Goal: Information Seeking & Learning: Compare options

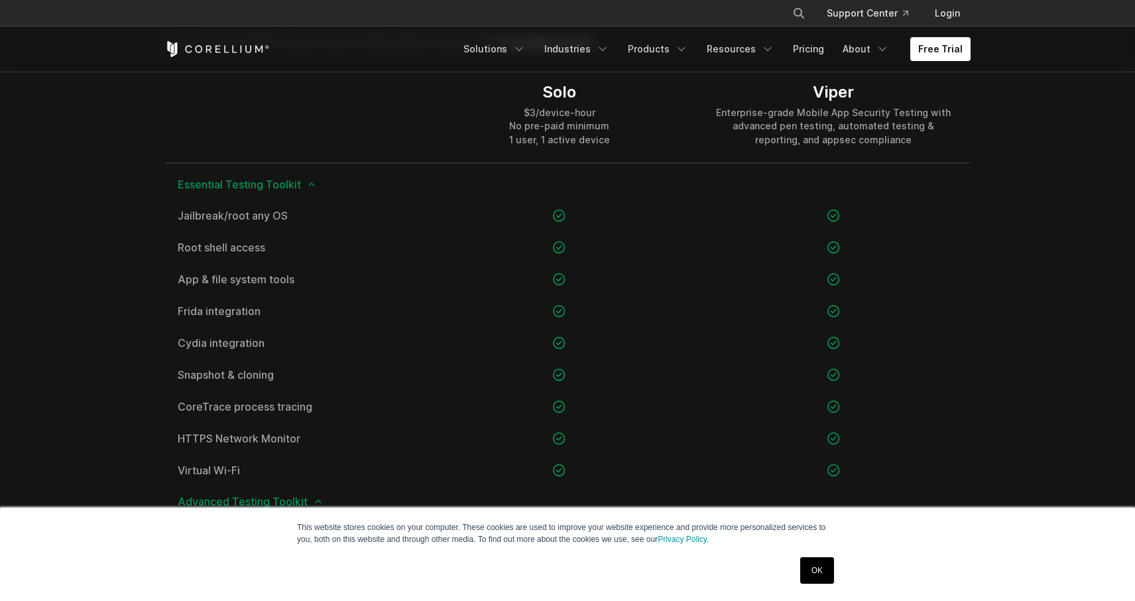
scroll to position [955, 0]
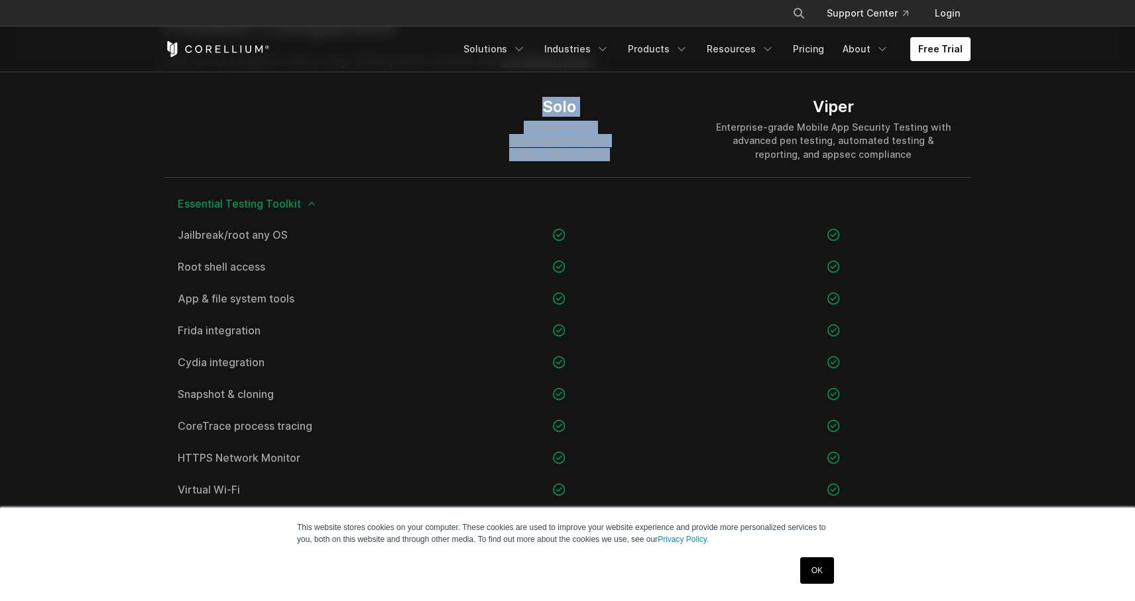
drag, startPoint x: 540, startPoint y: 106, endPoint x: 620, endPoint y: 153, distance: 92.1
click at [620, 153] on div "Solo $3/device-hour No pre-paid minimum 1 user, 1 active device" at bounding box center [559, 128] width 274 height 95
copy div "Solo $3/device-hour No pre-paid minimum 1 user, 1 active device"
click at [833, 119] on div "Viper Enterprise-grade Mobile App Security Testing with advanced pen testing, a…" at bounding box center [833, 129] width 247 height 64
click at [813, 52] on link "Pricing" at bounding box center [808, 49] width 47 height 24
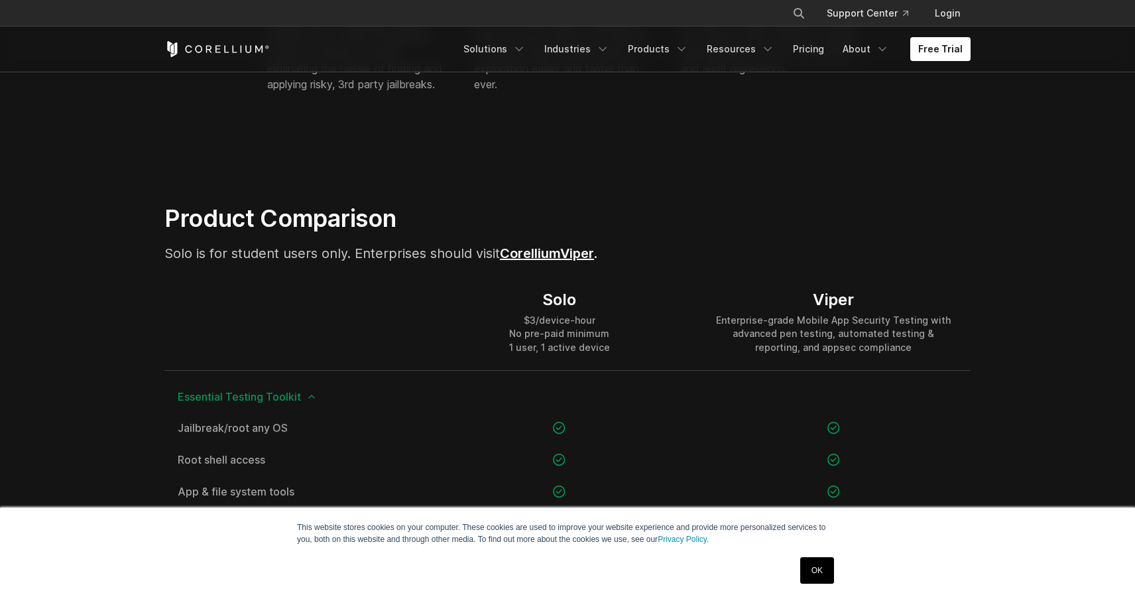
scroll to position [765, 0]
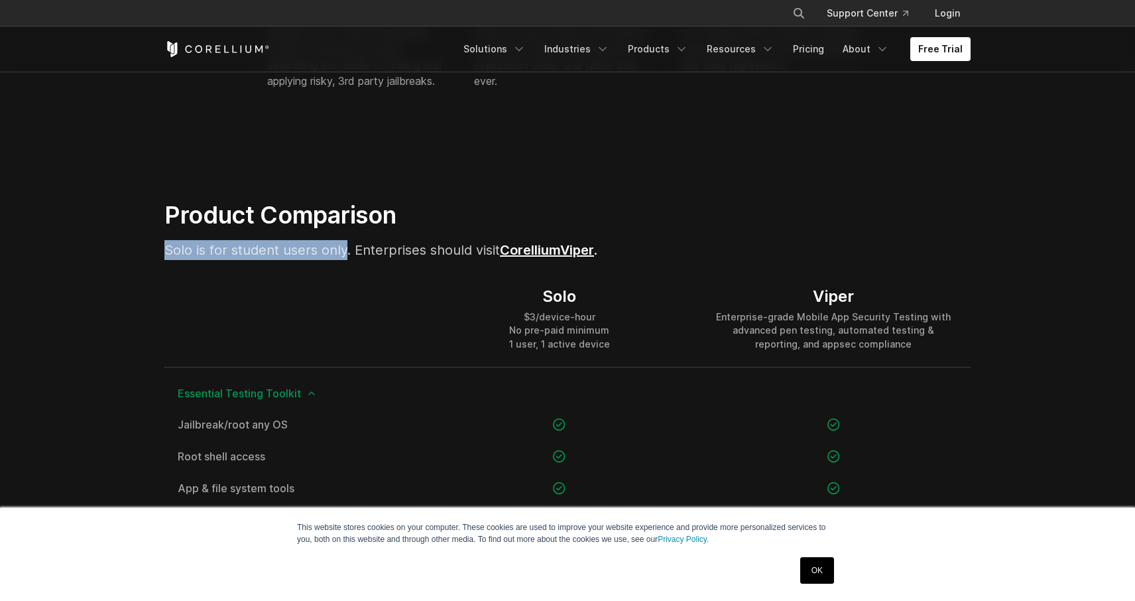
drag, startPoint x: 163, startPoint y: 253, endPoint x: 347, endPoint y: 249, distance: 183.7
click at [347, 249] on div "Product Comparison Solo is for student users only. Enterprises should visit Cor…" at bounding box center [428, 235] width 555 height 70
copy span "Solo is for student users only"
click at [644, 262] on div "Product Comparison Solo is for student users only. Enterprises should visit Cor…" at bounding box center [428, 235] width 555 height 70
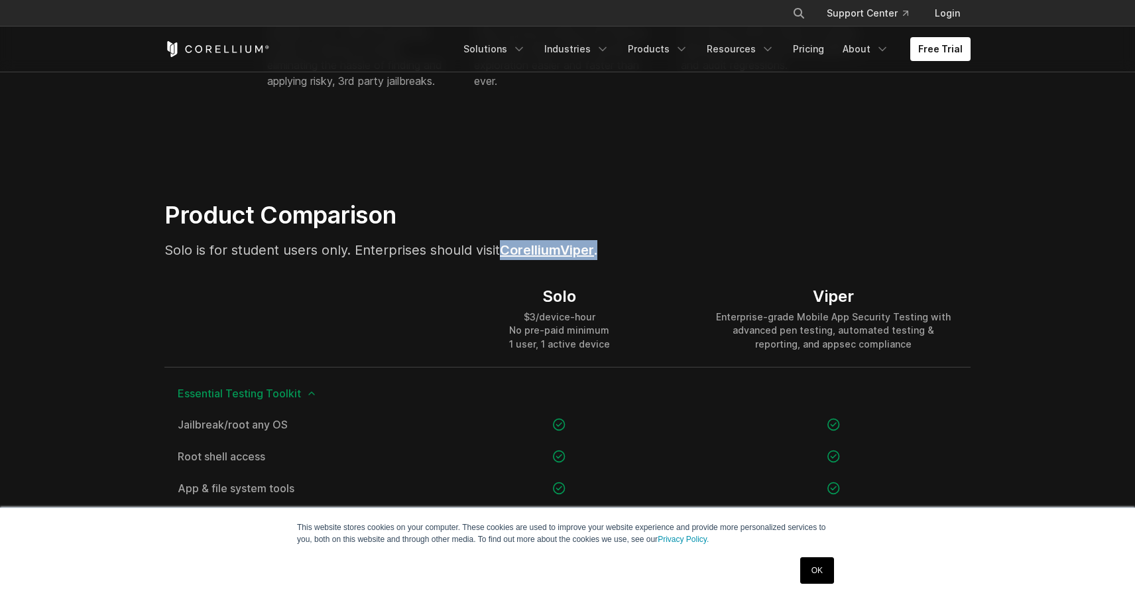
drag, startPoint x: 615, startPoint y: 253, endPoint x: 504, endPoint y: 252, distance: 111.4
click at [504, 252] on p "Solo is for student users only. Enterprises should visit Corellium Viper ." at bounding box center [428, 250] width 528 height 20
copy p "Corellium Viper ."
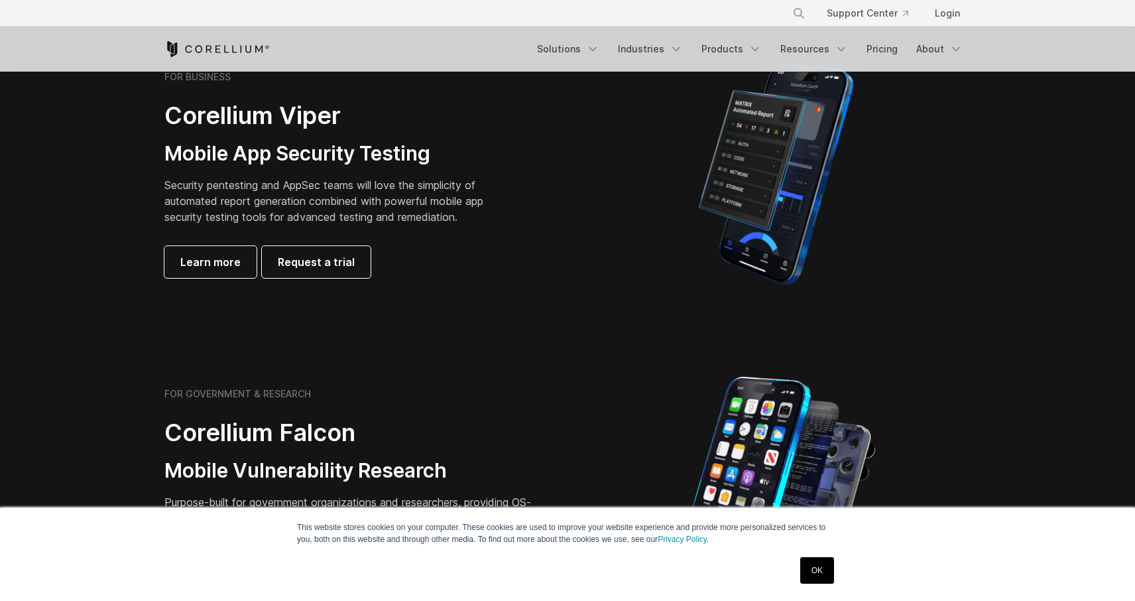
scroll to position [291, 0]
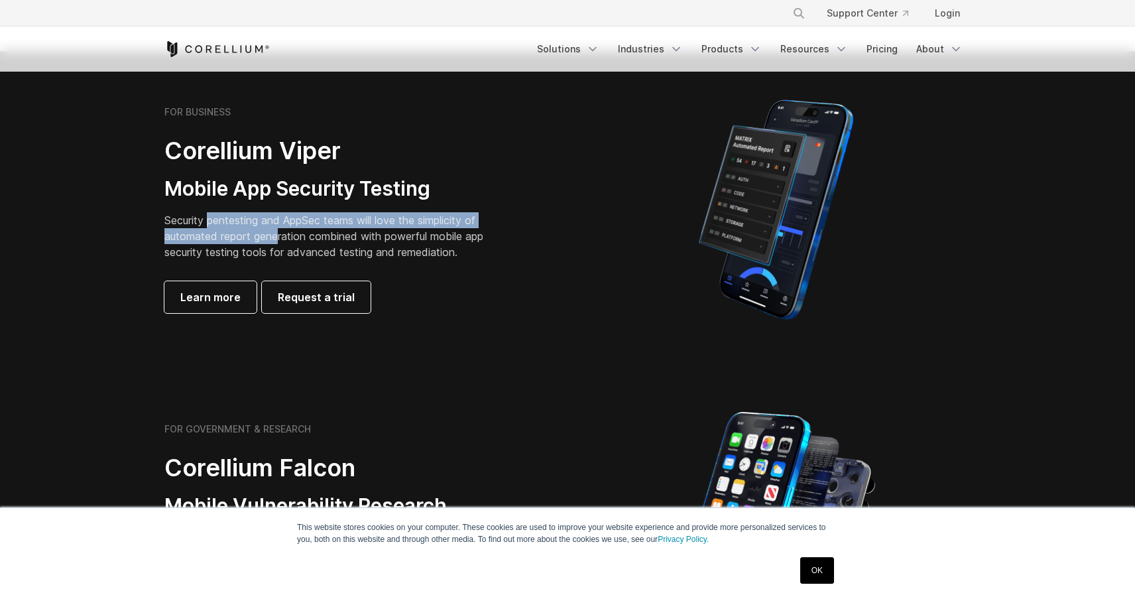
drag, startPoint x: 208, startPoint y: 222, endPoint x: 279, endPoint y: 241, distance: 73.3
click at [279, 241] on p "Security pentesting and AppSec teams will love the simplicity of automated repo…" at bounding box center [333, 236] width 339 height 48
click at [226, 306] on link "Learn more" at bounding box center [210, 297] width 92 height 32
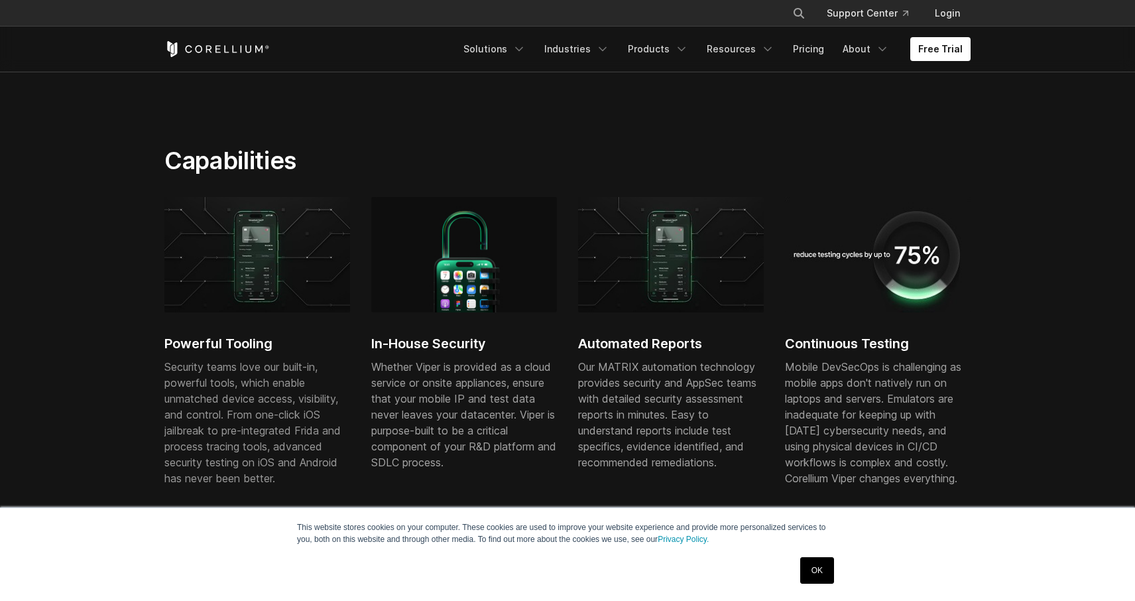
scroll to position [762, 0]
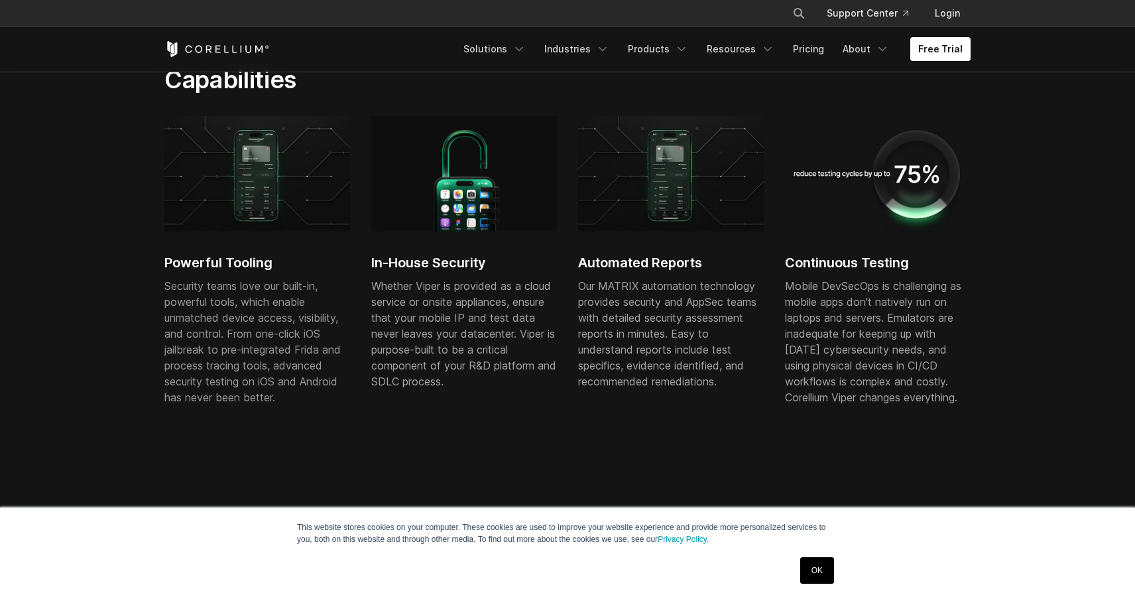
drag, startPoint x: 170, startPoint y: 283, endPoint x: 192, endPoint y: 308, distance: 32.9
click at [192, 308] on p "Security teams love our built-in, powerful tools, which enable unmatched device…" at bounding box center [257, 341] width 186 height 127
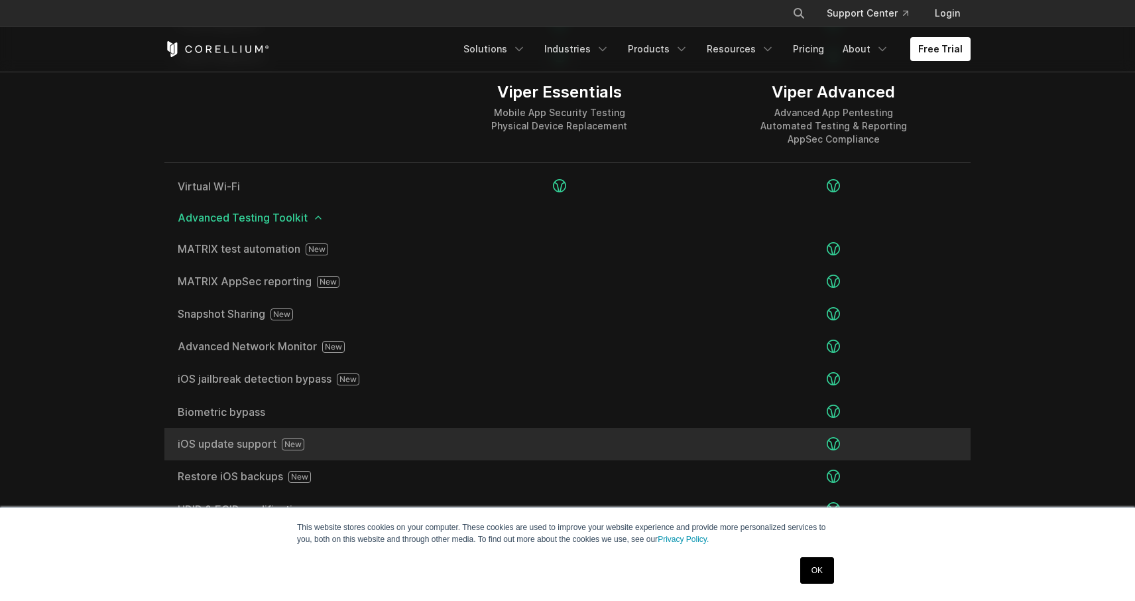
scroll to position [2179, 0]
